Goal: Information Seeking & Learning: Learn about a topic

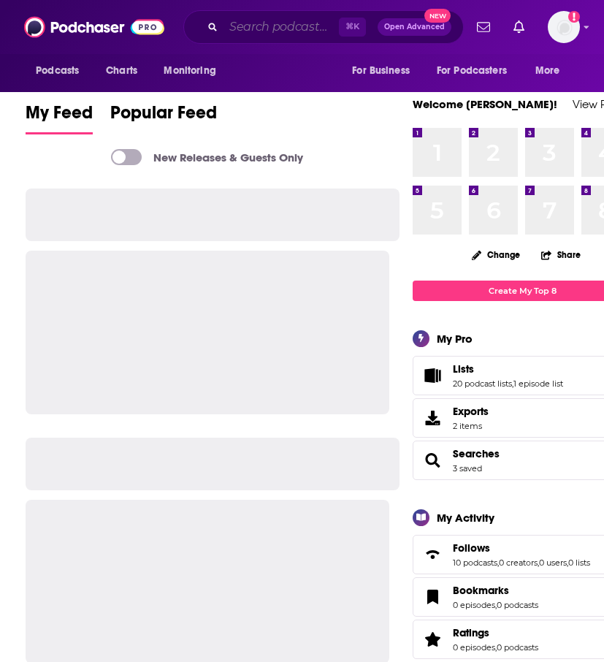
click at [279, 18] on input "Search podcasts, credits, & more..." at bounding box center [281, 26] width 115 height 23
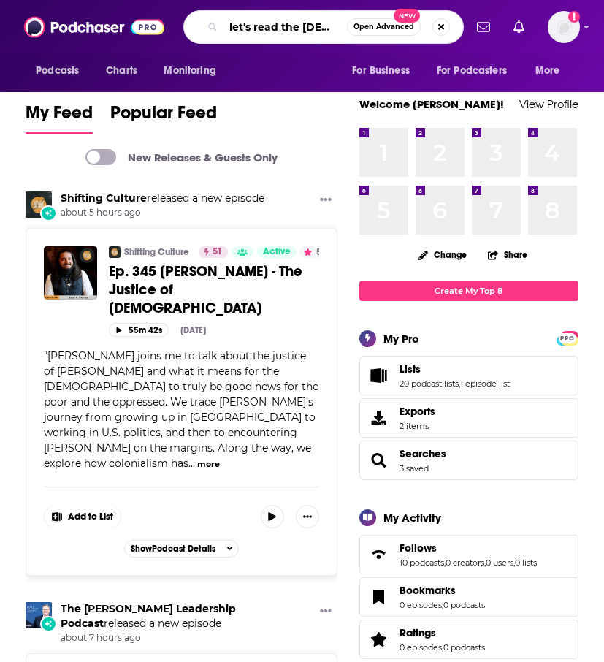
scroll to position [0, 2]
type input "let's read the gospels"
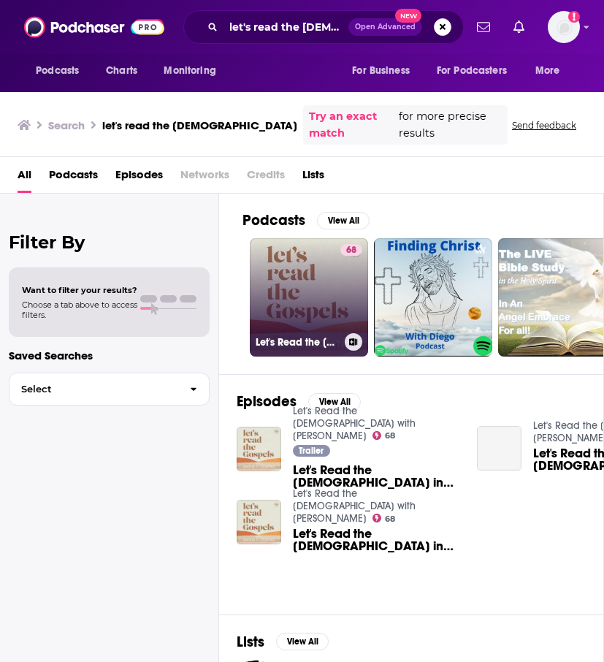
click at [341, 278] on div "68" at bounding box center [352, 288] width 22 height 89
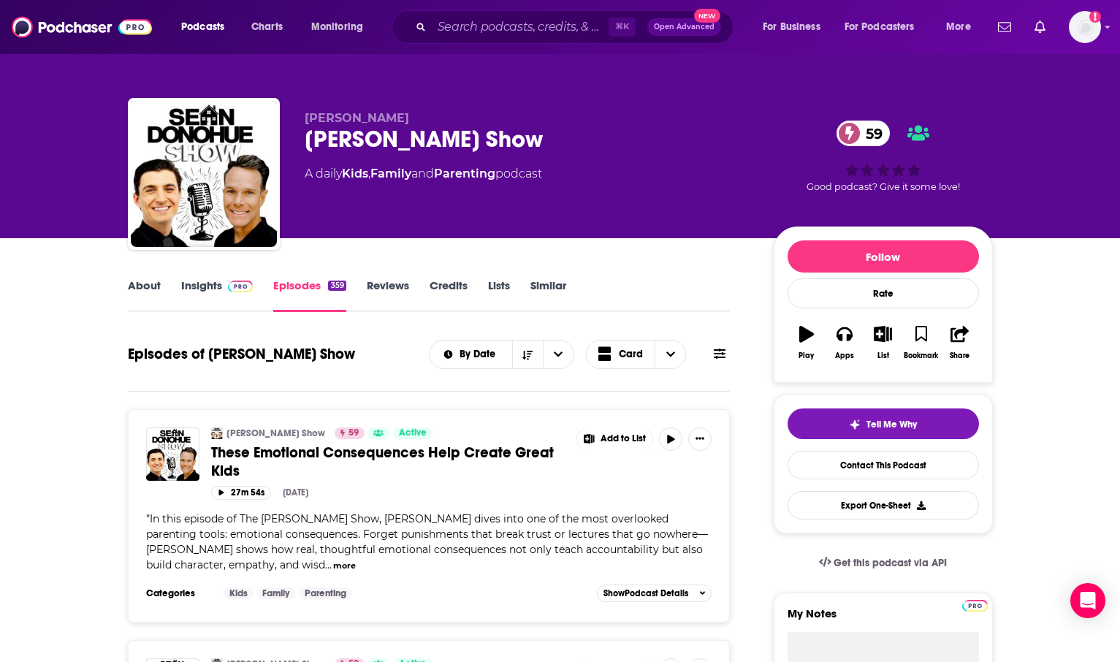
click at [217, 288] on link "Insights" at bounding box center [217, 295] width 72 height 34
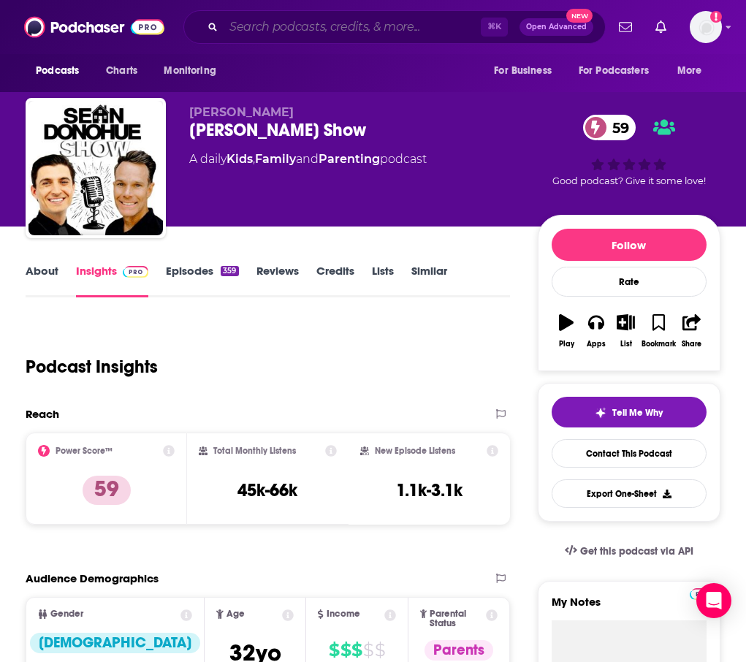
click at [391, 20] on input "Search podcasts, credits, & more..." at bounding box center [352, 26] width 257 height 23
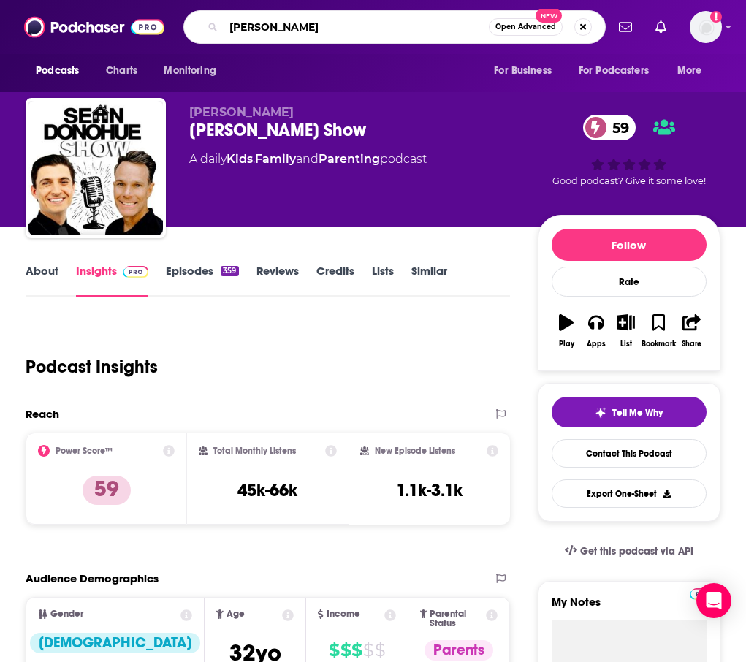
type input "[PERSON_NAME]"
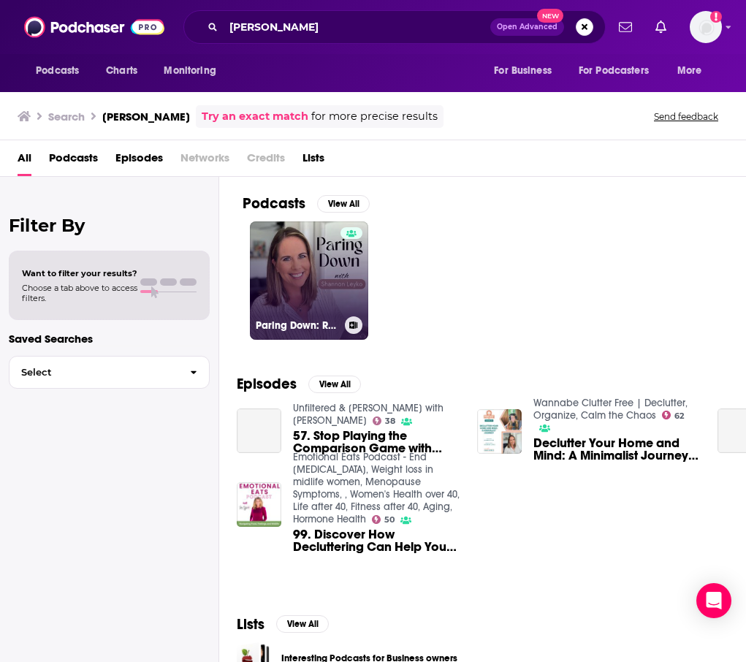
click at [285, 277] on link "Paring Down: Realistic minimalism, decluttering, & intentional living" at bounding box center [309, 280] width 118 height 118
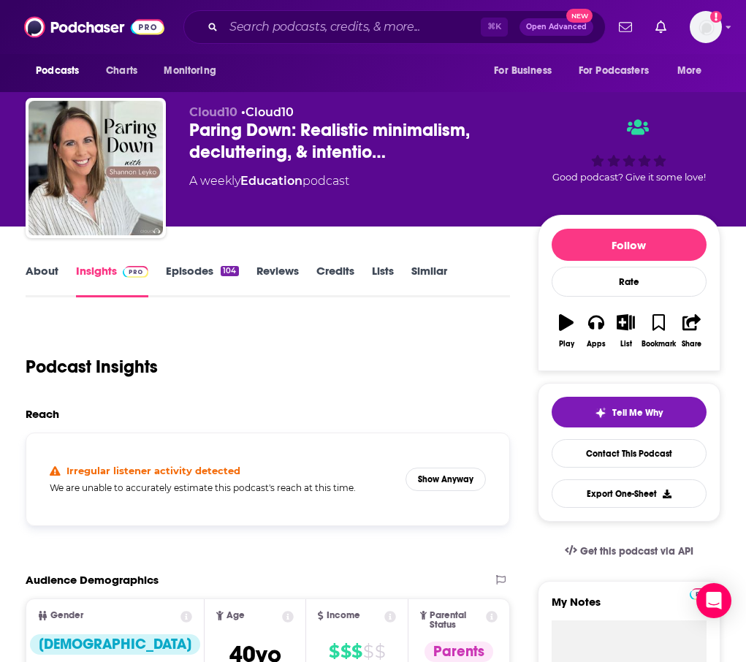
click at [435, 496] on div "Irregular listener activity detected We are unable to accurately estimate this …" at bounding box center [268, 479] width 460 height 69
click at [434, 485] on button "Show Anyway" at bounding box center [446, 479] width 80 height 23
